Goal: Task Accomplishment & Management: Complete application form

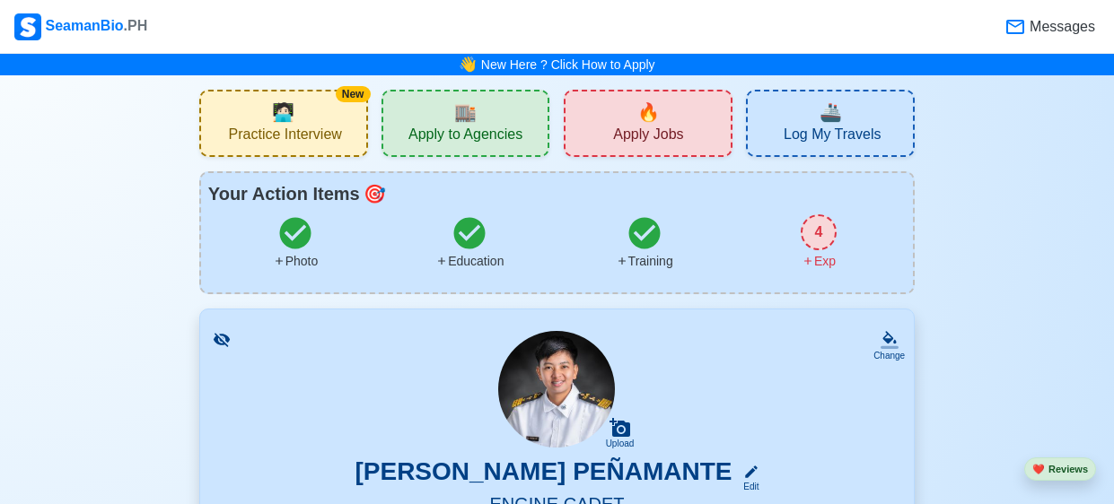
click at [1036, 21] on span "Messages" at bounding box center [1060, 27] width 69 height 22
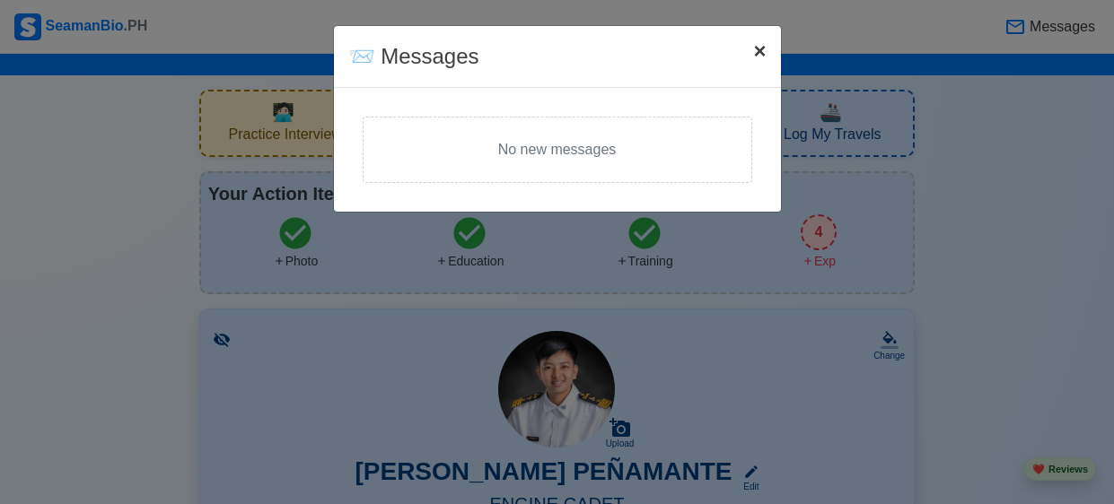
click at [762, 49] on span "×" at bounding box center [759, 51] width 13 height 24
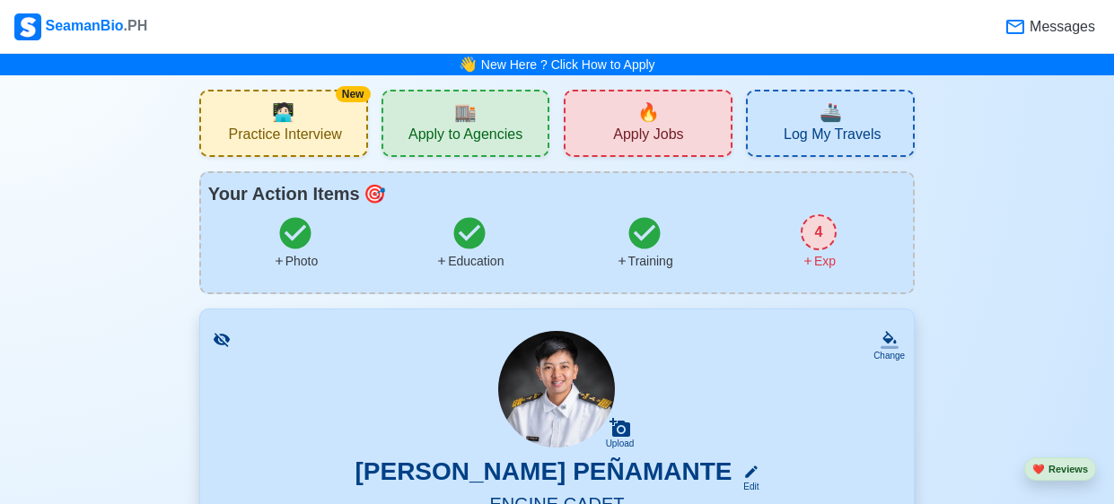
click at [694, 131] on div "🔥 Apply Jobs" at bounding box center [648, 123] width 169 height 67
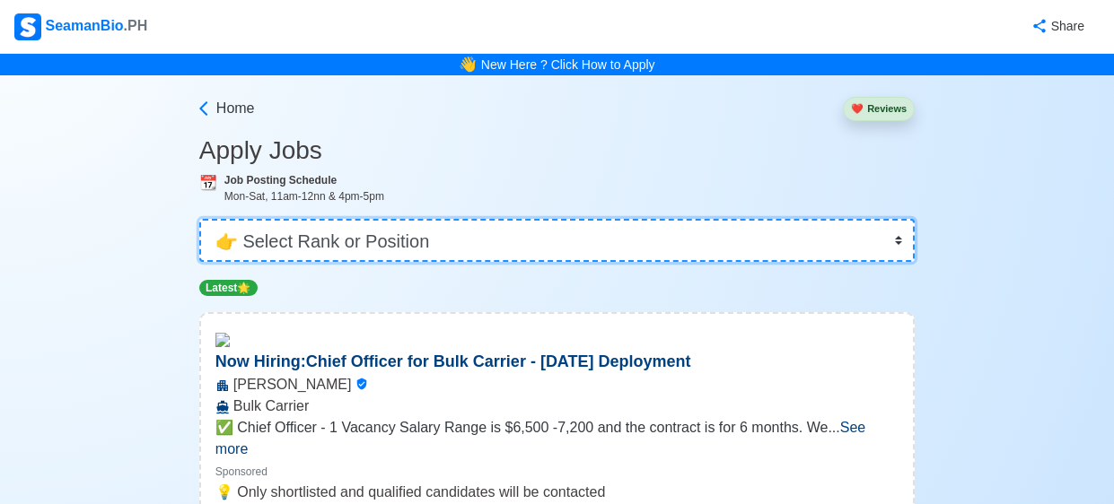
click at [772, 242] on select "👉 Select Rank or Position Master Chief Officer 2nd Officer 3rd Officer Junior O…" at bounding box center [556, 240] width 715 height 43
select select "Cadet"
click at [199, 219] on select "👉 Select Rank or Position Master Chief Officer 2nd Officer 3rd Officer Junior O…" at bounding box center [556, 240] width 715 height 43
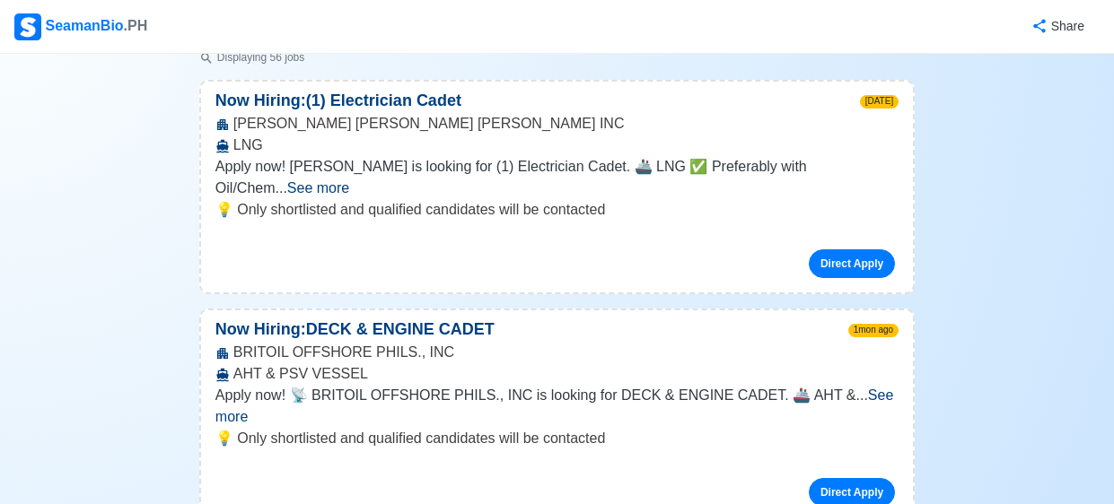
scroll to position [253, 0]
click at [871, 387] on span "See more" at bounding box center [554, 405] width 678 height 37
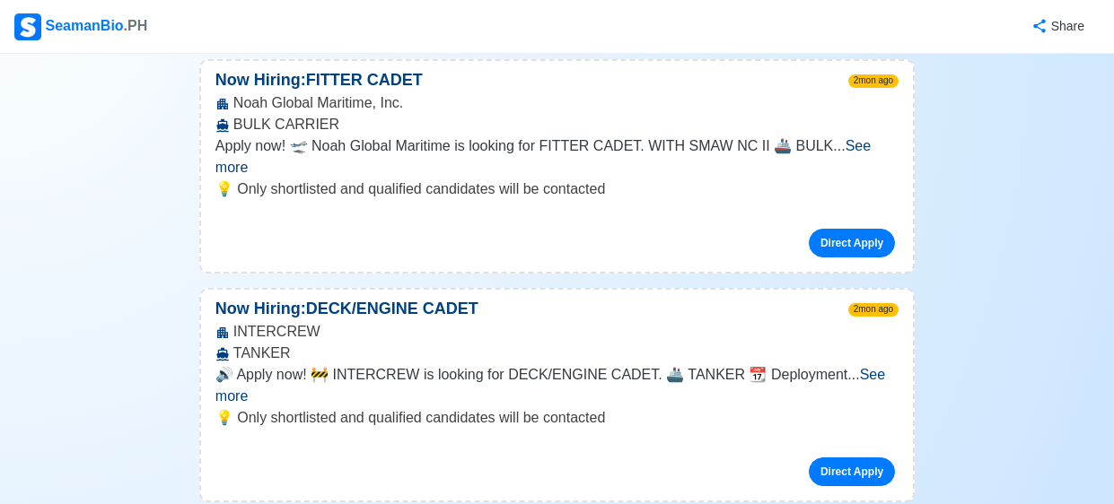
scroll to position [906, 0]
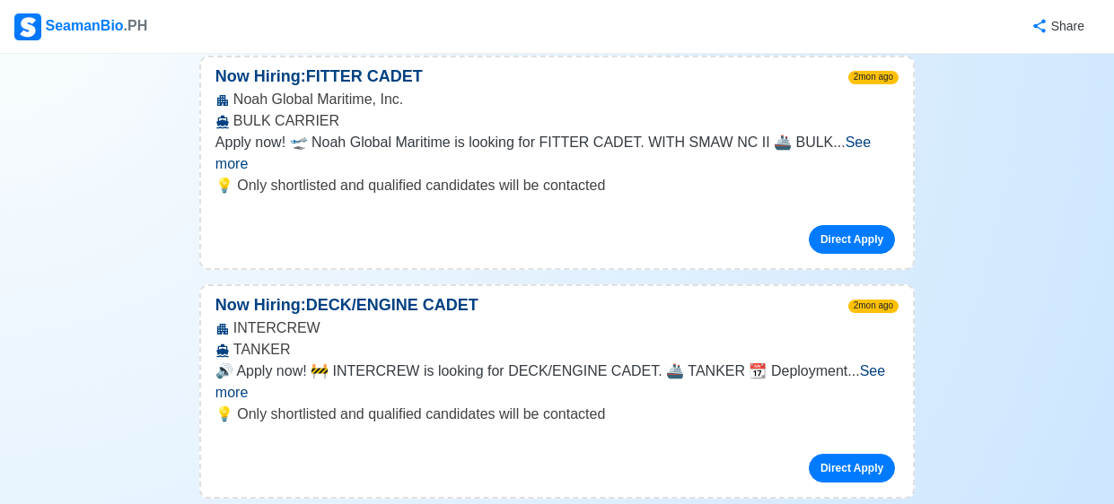
click at [852, 363] on span "See more" at bounding box center [550, 381] width 670 height 37
